Goal: Contribute content

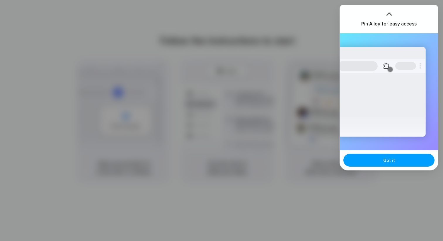
click at [409, 165] on button "Got it" at bounding box center [389, 160] width 91 height 13
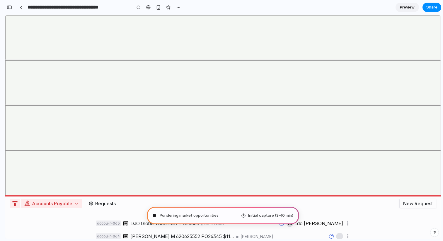
type input "**********"
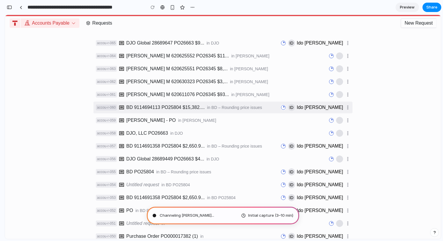
scroll to position [230, 0]
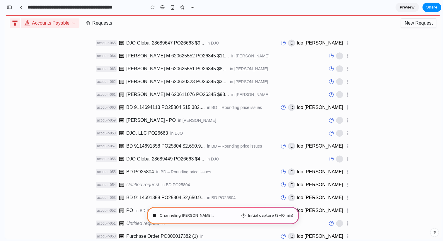
click at [180, 214] on span "Channeling [PERSON_NAME] ..." at bounding box center [187, 216] width 55 height 6
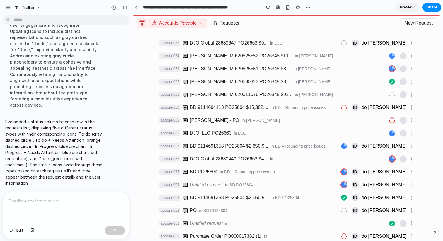
scroll to position [0, 0]
click at [43, 214] on div at bounding box center [65, 208] width 125 height 31
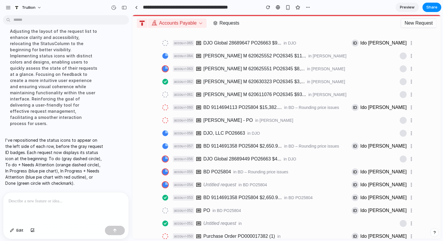
click at [57, 200] on p at bounding box center [65, 201] width 115 height 7
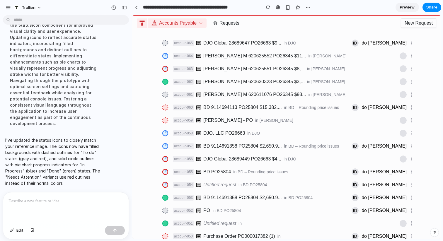
click at [412, 8] on span "Preview" at bounding box center [407, 7] width 15 height 6
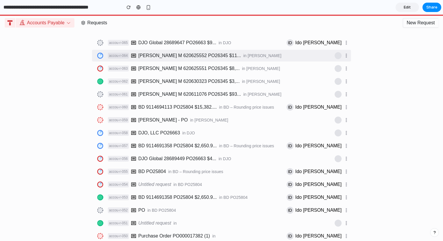
click at [101, 56] on circle at bounding box center [100, 55] width 5 height 5
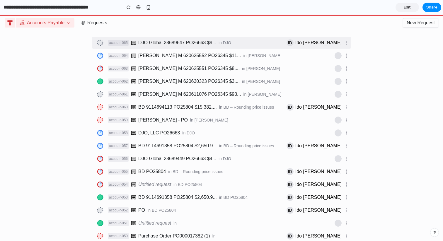
click at [100, 40] on icon at bounding box center [100, 42] width 7 height 7
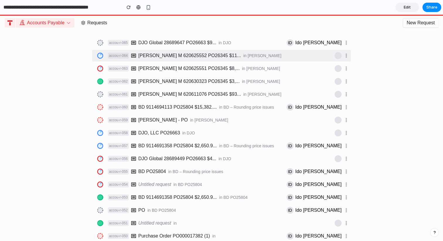
click at [100, 59] on icon at bounding box center [100, 55] width 7 height 7
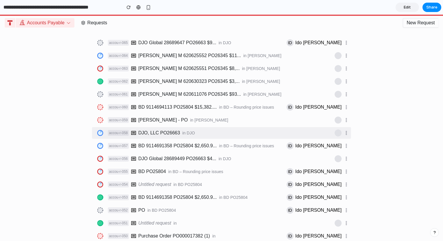
click at [100, 136] on circle at bounding box center [100, 132] width 5 height 5
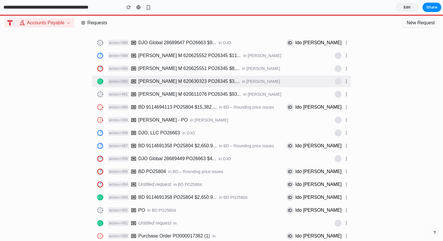
click at [100, 76] on link "accou-r-062 [PERSON_NAME] M 620630323 PO26345 $3,... in [PERSON_NAME]" at bounding box center [217, 82] width 250 height 12
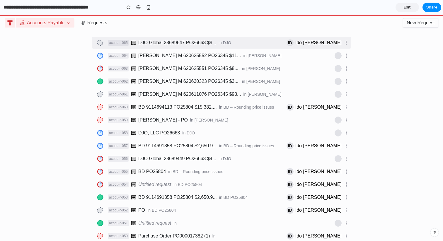
click at [100, 42] on circle at bounding box center [100, 42] width 5 height 5
